Goal: Task Accomplishment & Management: Use online tool/utility

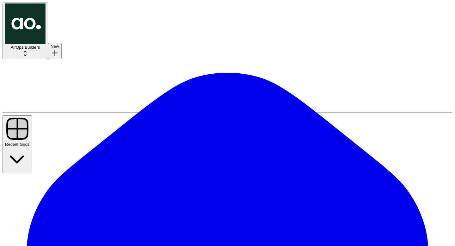
click at [40, 45] on span "AirOps Builders" at bounding box center [25, 47] width 29 height 5
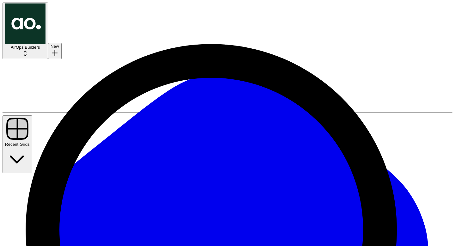
scroll to position [559, 0]
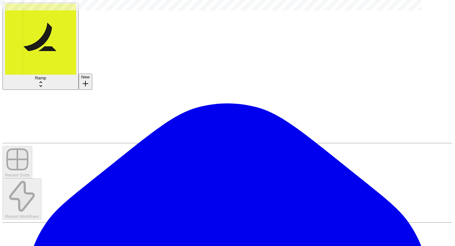
scroll to position [0, 69]
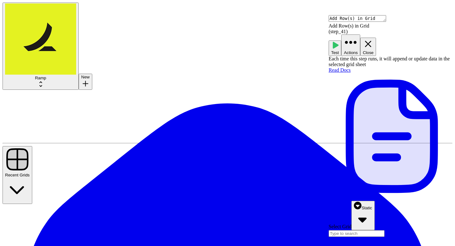
type input "Main Sheet"
type input "[Test] ENT 1-Pagers"
type input "Generated 1-Pager"
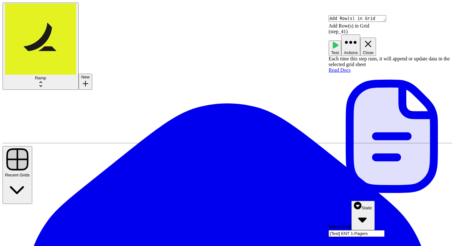
drag, startPoint x: 264, startPoint y: 106, endPoint x: 221, endPoint y: 6, distance: 109.5
drag, startPoint x: 201, startPoint y: 179, endPoint x: 131, endPoint y: 129, distance: 85.4
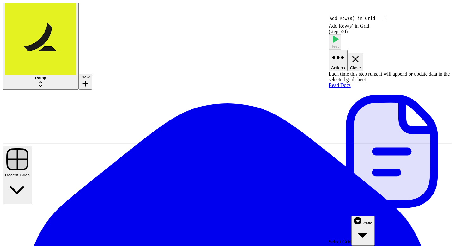
scroll to position [50, 0]
drag, startPoint x: 298, startPoint y: 64, endPoint x: 296, endPoint y: 242, distance: 178.1
drag, startPoint x: 294, startPoint y: 78, endPoint x: 312, endPoint y: 226, distance: 149.2
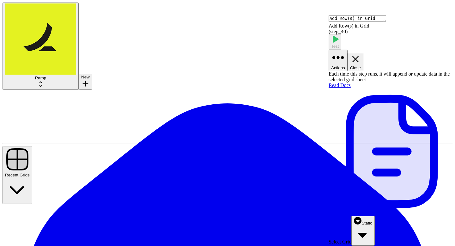
drag, startPoint x: 251, startPoint y: 54, endPoint x: 262, endPoint y: 196, distance: 142.6
drag, startPoint x: 265, startPoint y: 68, endPoint x: 273, endPoint y: 221, distance: 153.7
drag, startPoint x: 258, startPoint y: 66, endPoint x: 244, endPoint y: 245, distance: 180.3
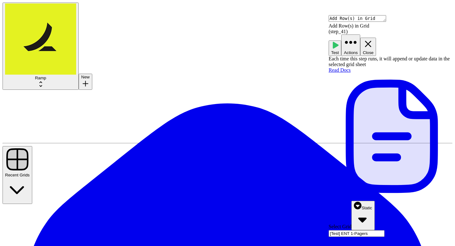
scroll to position [135, 0]
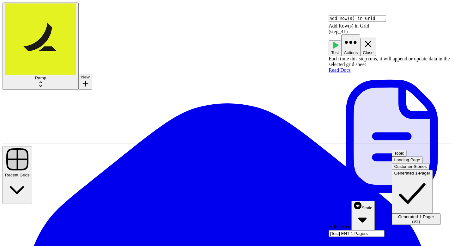
scroll to position [0, 0]
type input "Generated 1-Pager"
